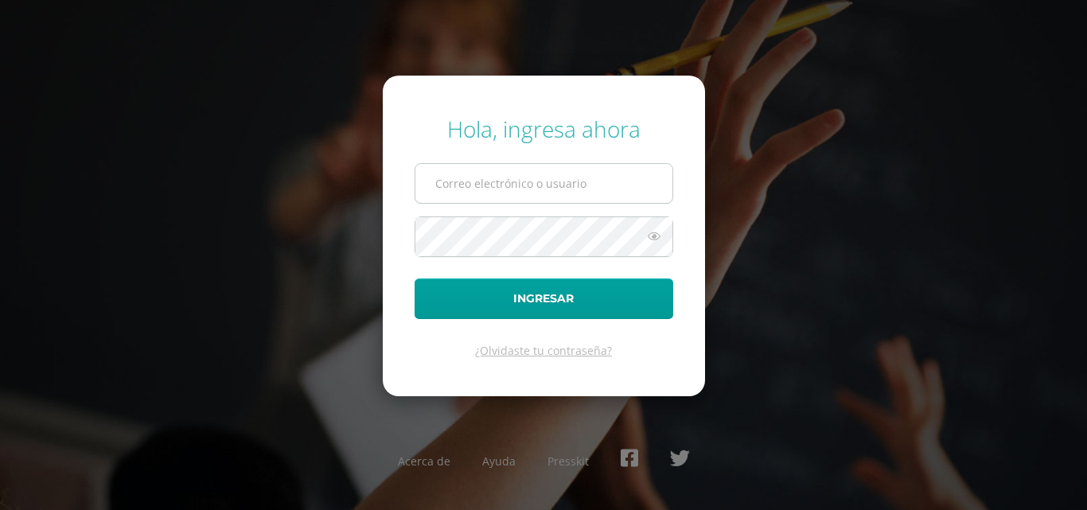
click at [465, 213] on form "Hola, ingresa ahora Ingresar ¿Olvidaste tu contraseña?" at bounding box center [544, 236] width 322 height 320
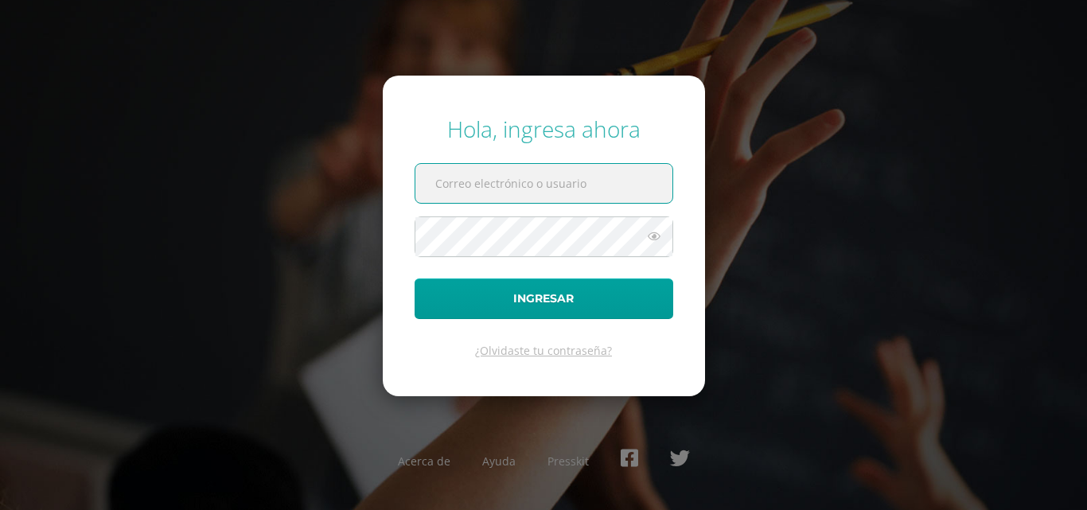
click at [498, 185] on input "text" at bounding box center [543, 183] width 257 height 39
type input "COS2025101"
click at [654, 239] on icon at bounding box center [654, 236] width 21 height 19
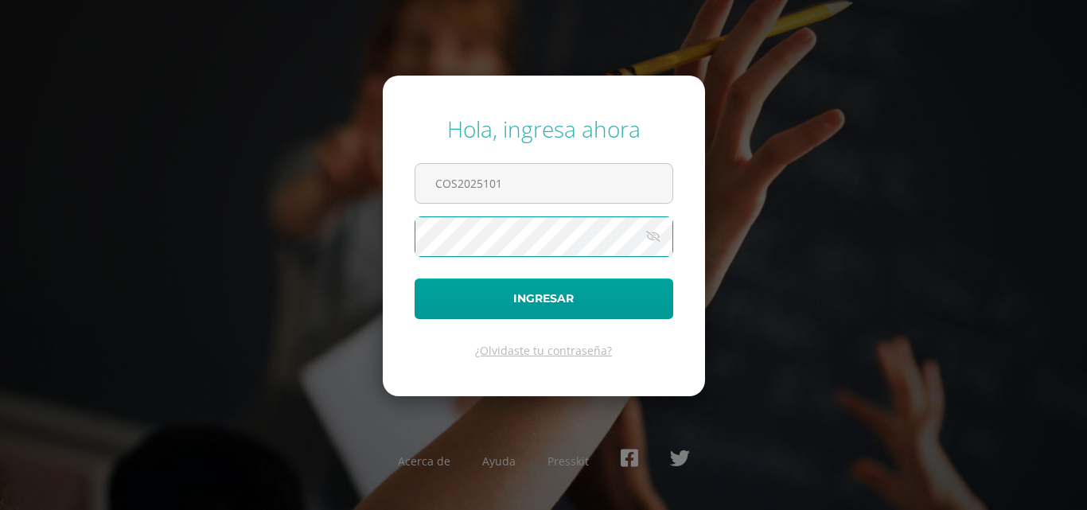
click at [652, 274] on form "Hola, ingresa ahora COS2025101 Ingresar ¿Olvidaste tu contraseña?" at bounding box center [544, 236] width 322 height 320
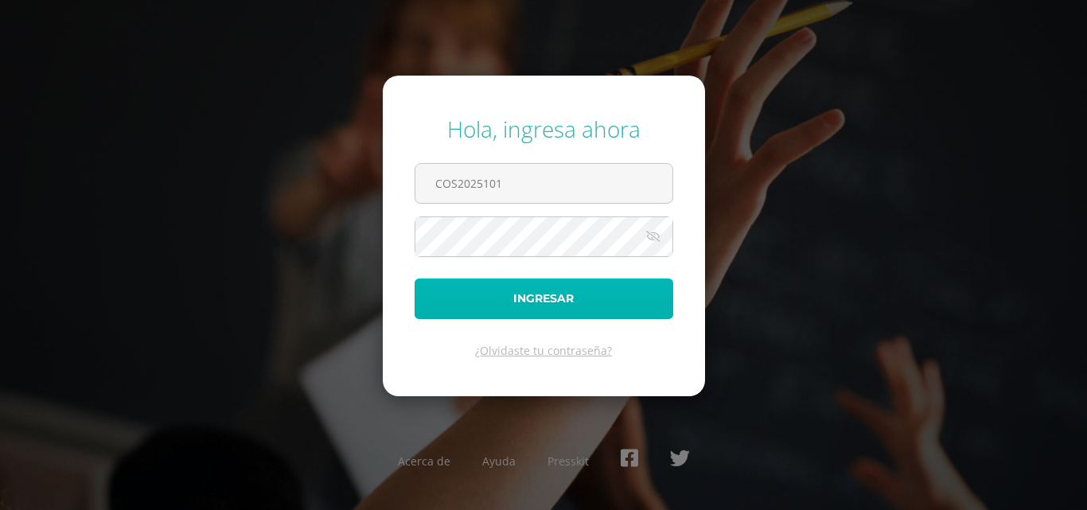
click at [626, 317] on button "Ingresar" at bounding box center [544, 298] width 259 height 41
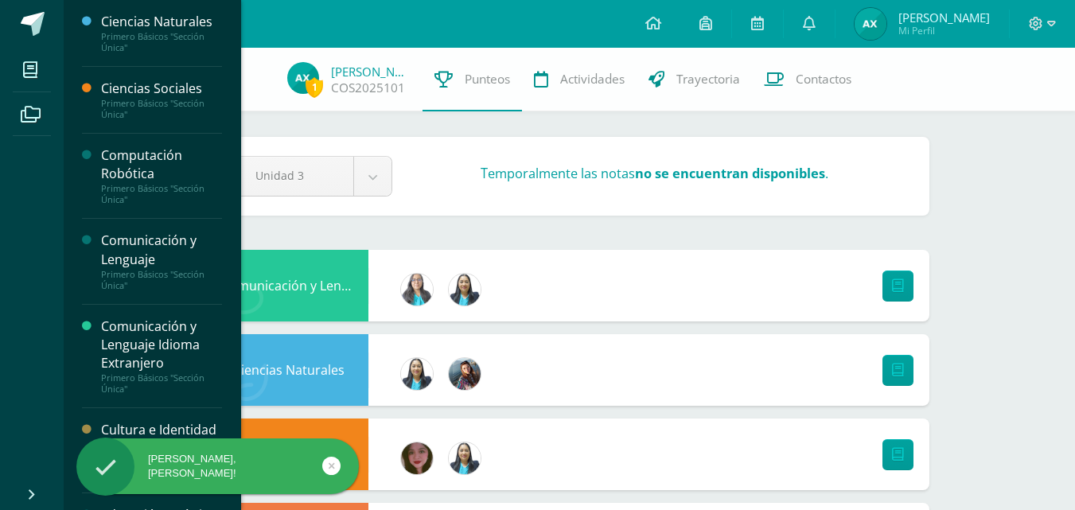
click at [154, 170] on div "Computación Robótica" at bounding box center [161, 164] width 121 height 37
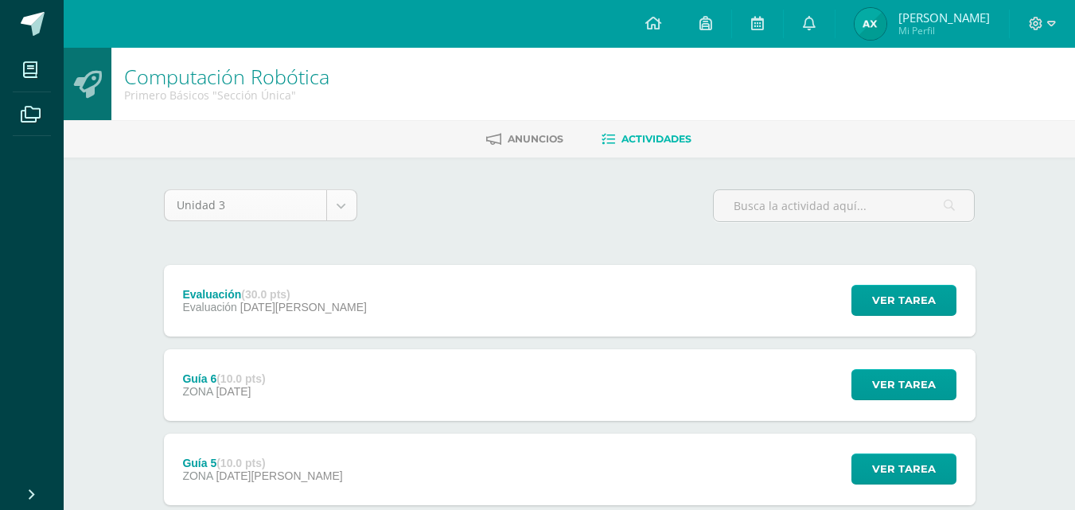
click at [332, 201] on body "Mis cursos Archivos Cerrar panel Ciencias Naturales Primero Básicos "Sección Ún…" at bounding box center [537, 516] width 1075 height 1033
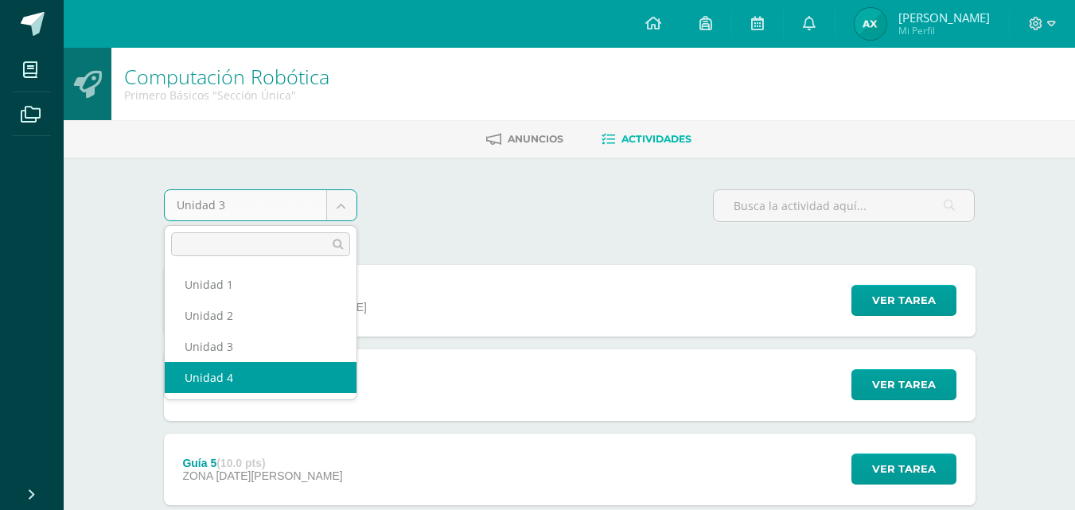
select select "Unidad 4"
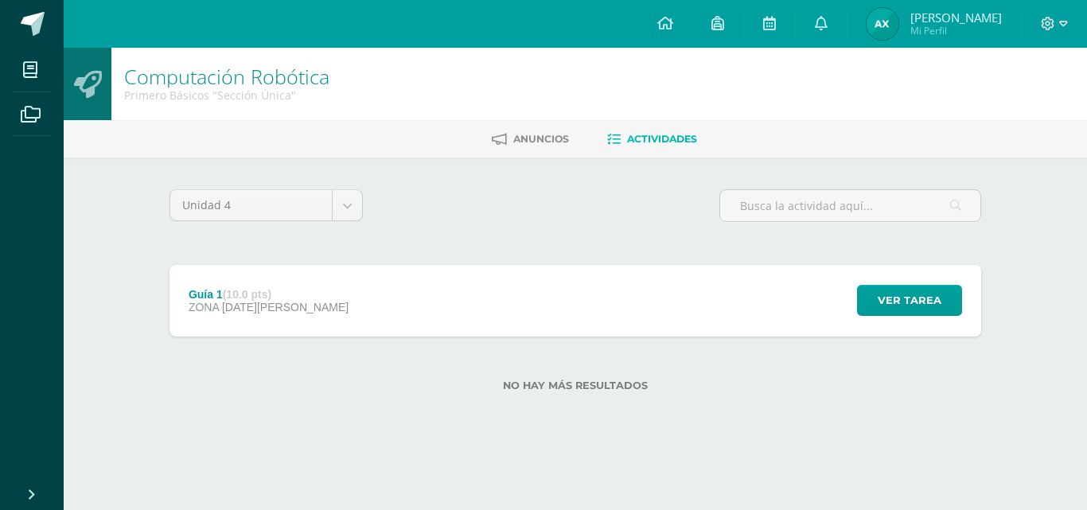
click at [216, 322] on div "Guía 1 (10.0 pts) ZONA 11 de Agosto" at bounding box center [268, 301] width 198 height 72
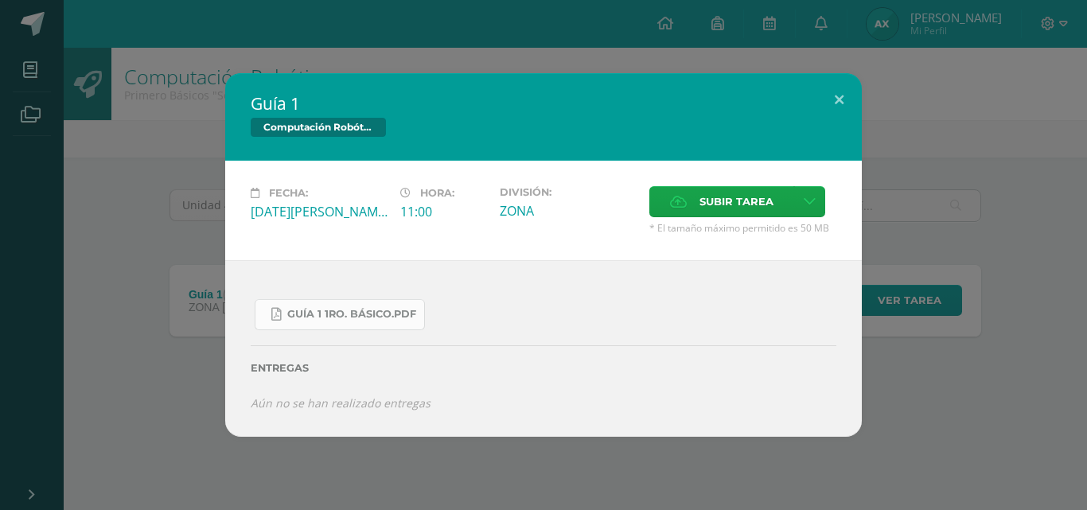
click at [356, 317] on span "Guía 1 1ro. Básico.pdf" at bounding box center [351, 314] width 129 height 13
click at [728, 207] on span "Subir tarea" at bounding box center [736, 201] width 74 height 29
click at [0, 0] on input "Subir tarea" at bounding box center [0, 0] width 0 height 0
